Goal: Task Accomplishment & Management: Use online tool/utility

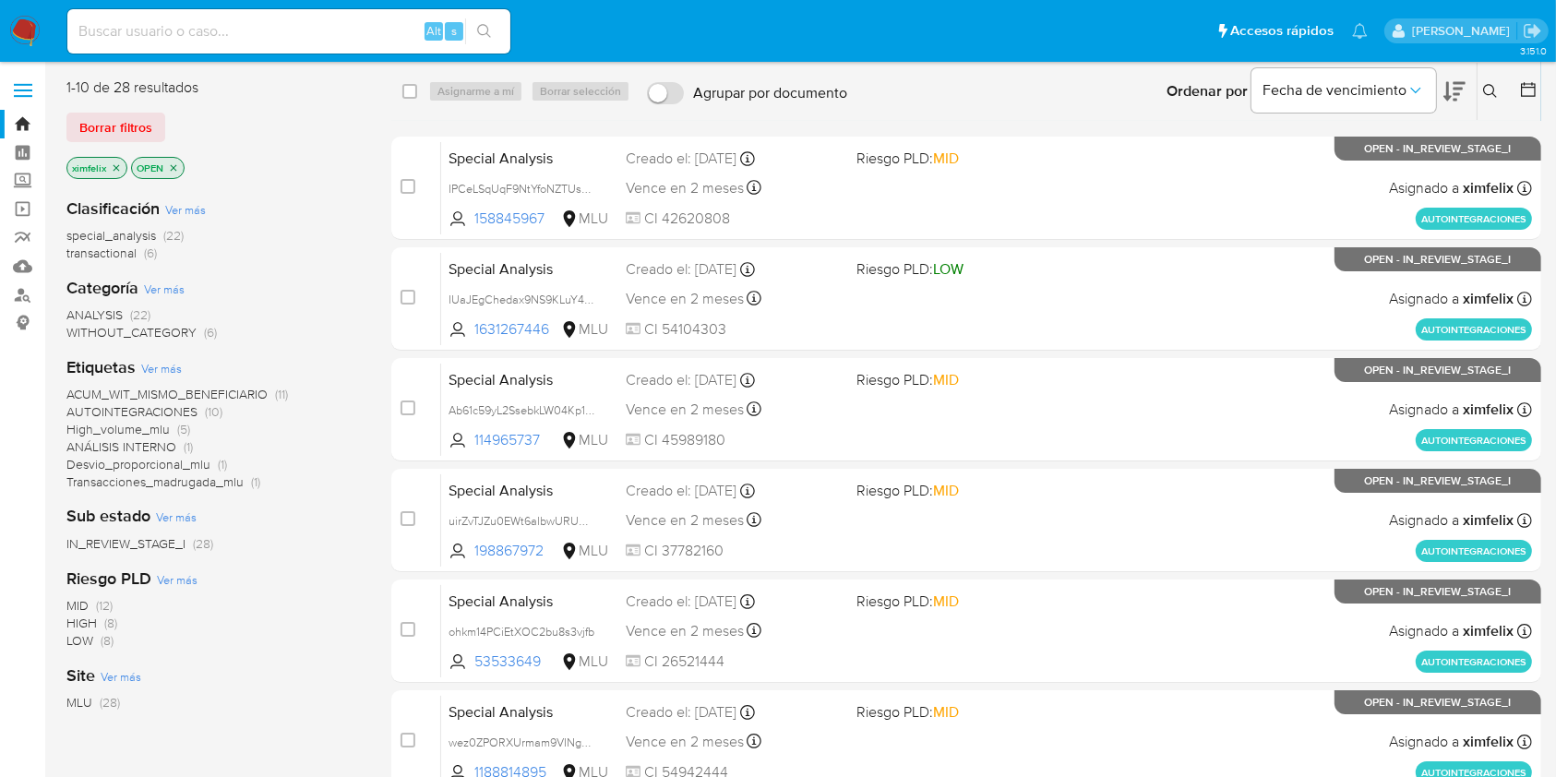
click at [24, 34] on img at bounding box center [24, 31] width 31 height 31
click at [960, 33] on ul "Pausado Ver notificaciones Alt s Accesos rápidos Presiona las siguientes teclas…" at bounding box center [717, 30] width 1319 height 46
click at [851, 32] on ul "Pausado Ver notificaciones Alt s Accesos rápidos Presiona las siguientes teclas…" at bounding box center [717, 30] width 1319 height 46
click at [350, 141] on div "Borrar filtros" at bounding box center [213, 128] width 295 height 30
click at [23, 29] on img at bounding box center [24, 31] width 31 height 31
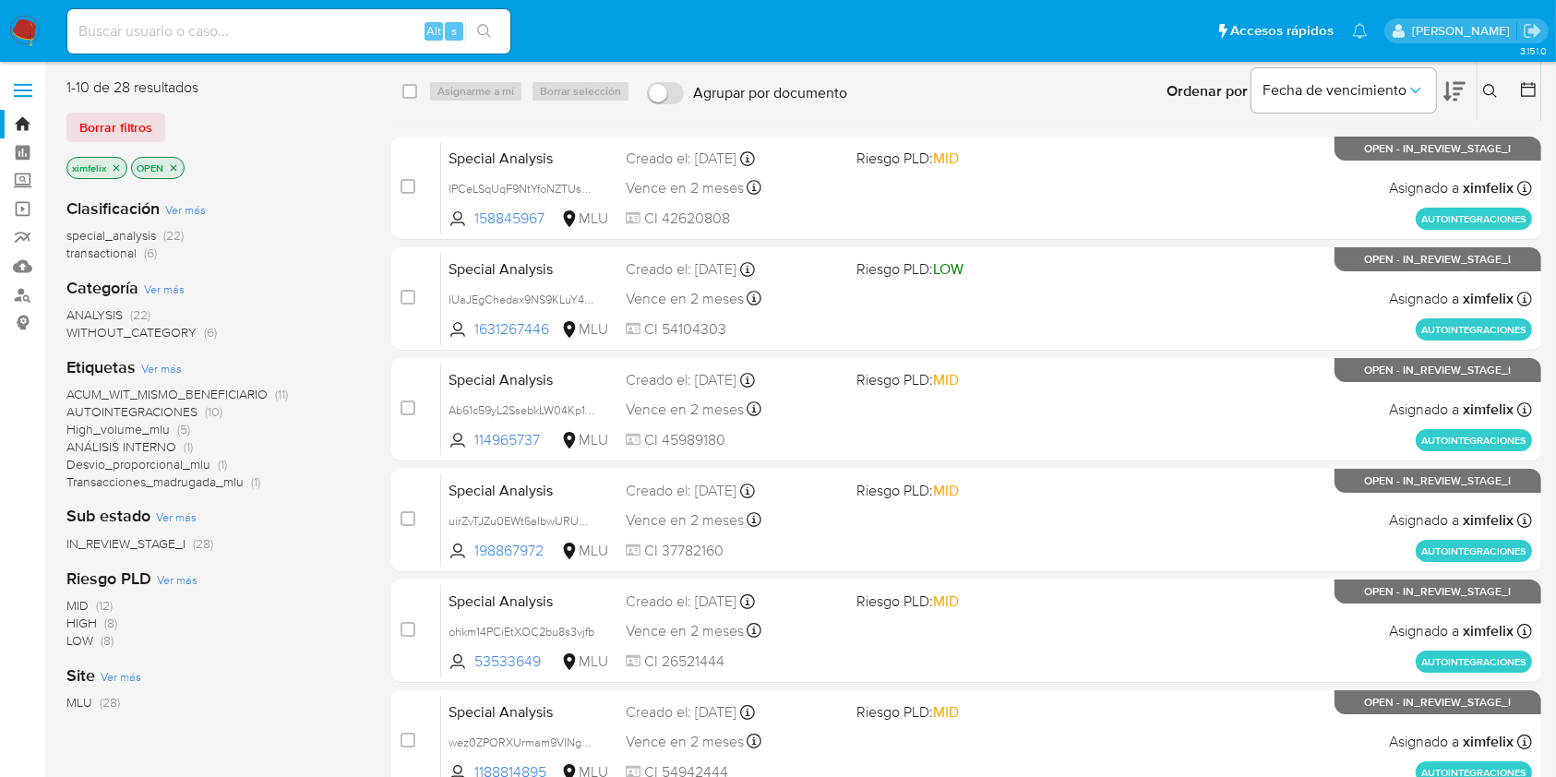
click at [307, 145] on div "1-10 de 28 resultados Borrar filtros ximfelix OPEN" at bounding box center [213, 130] width 295 height 105
click at [337, 114] on div "Borrar filtros" at bounding box center [213, 128] width 295 height 30
click at [369, 118] on div "1-10 de 28 resultados Borrar filtros ximfelix OPEN Clasificación Ver más specia…" at bounding box center [803, 691] width 1475 height 1226
click at [353, 55] on div "Alt s" at bounding box center [288, 32] width 443 height 52
